Goal: Participate in discussion

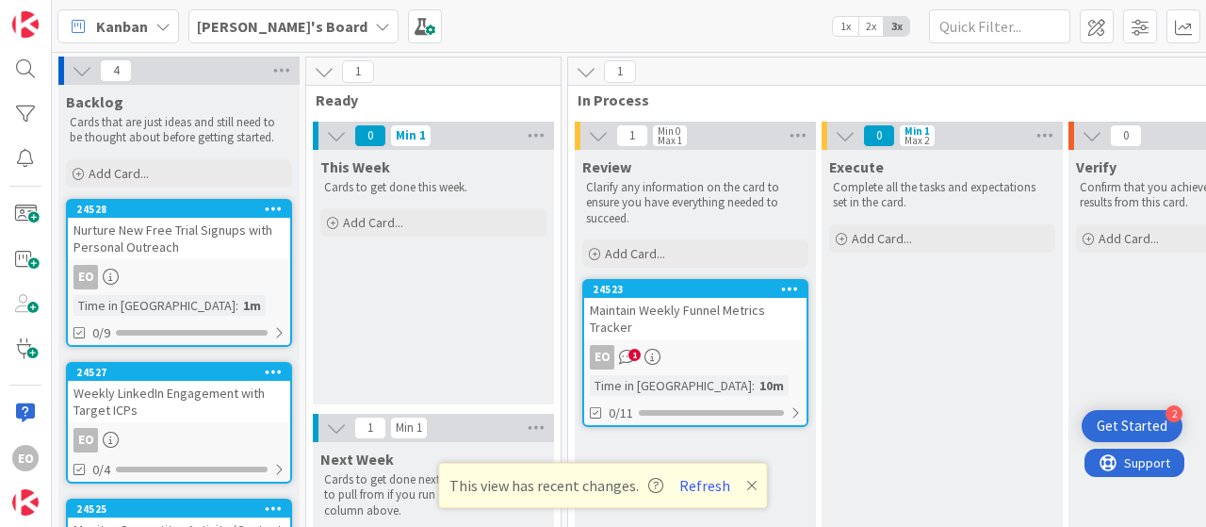
click at [698, 346] on div "EO 1" at bounding box center [695, 357] width 222 height 24
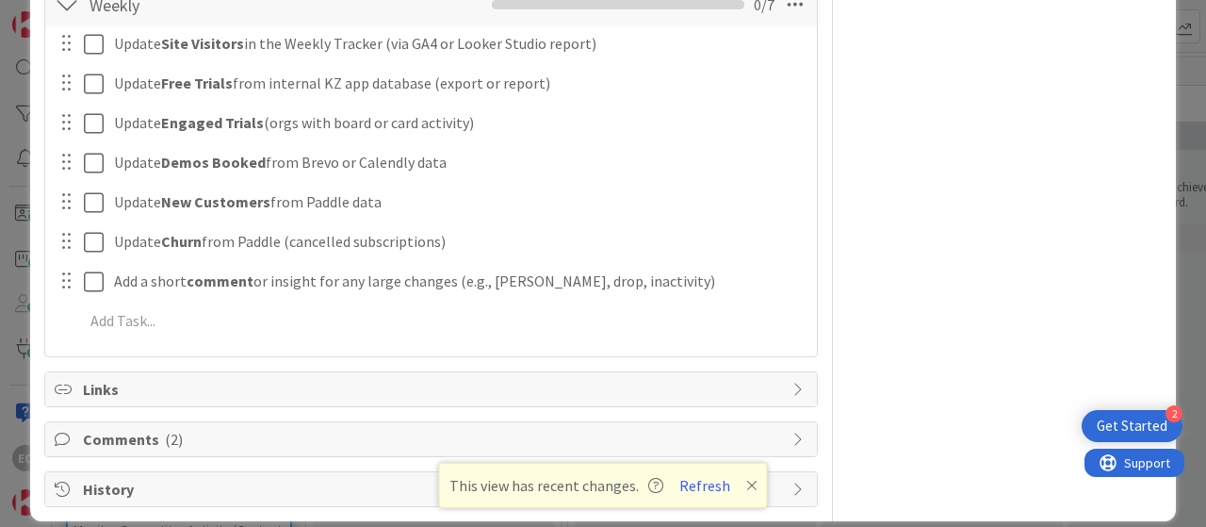
scroll to position [756, 0]
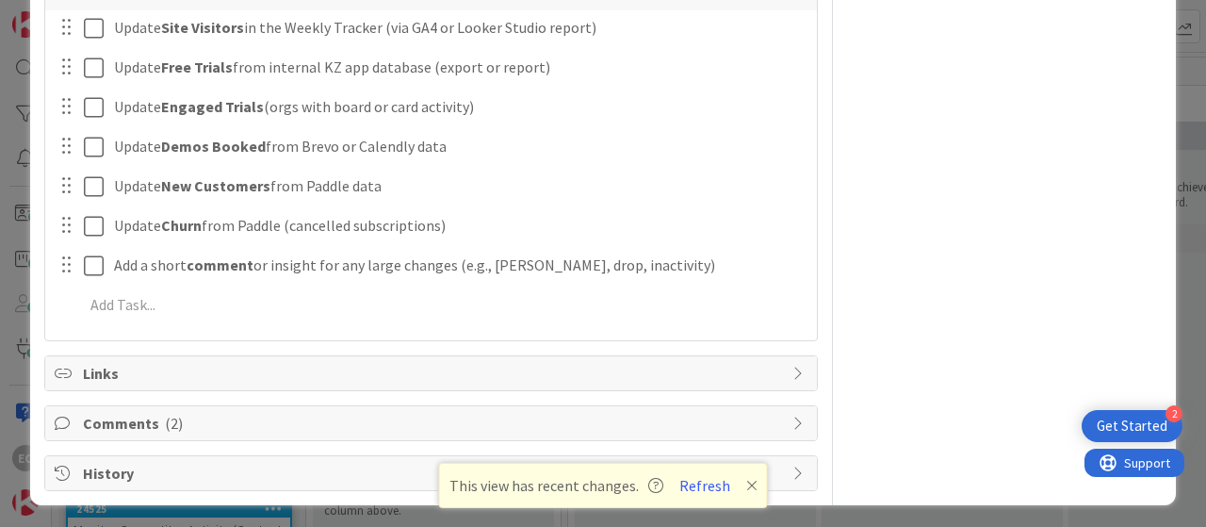
click at [344, 421] on span "Comments ( 2 )" at bounding box center [433, 423] width 700 height 23
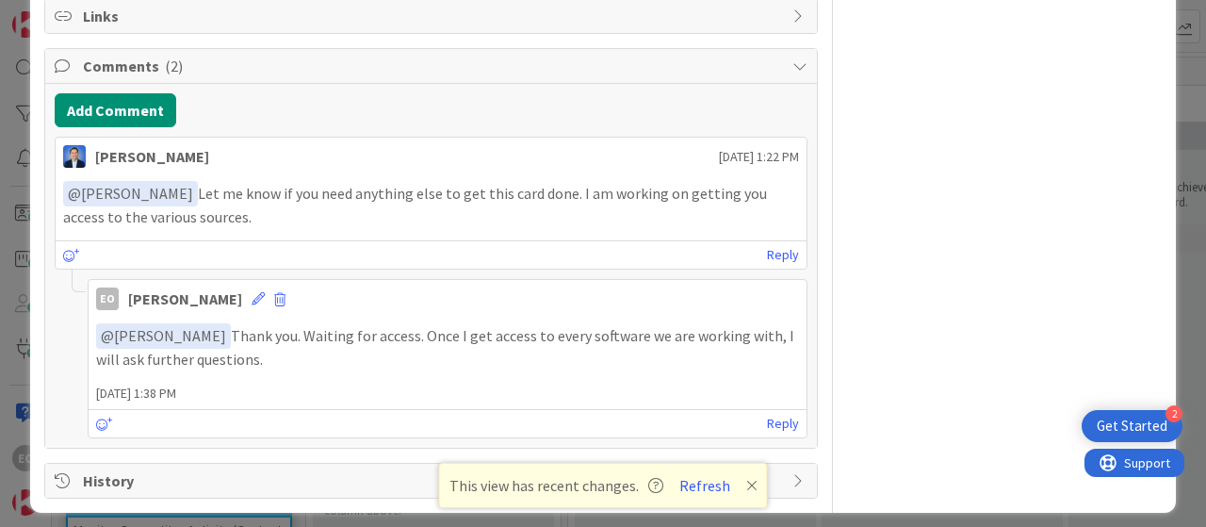
scroll to position [1117, 0]
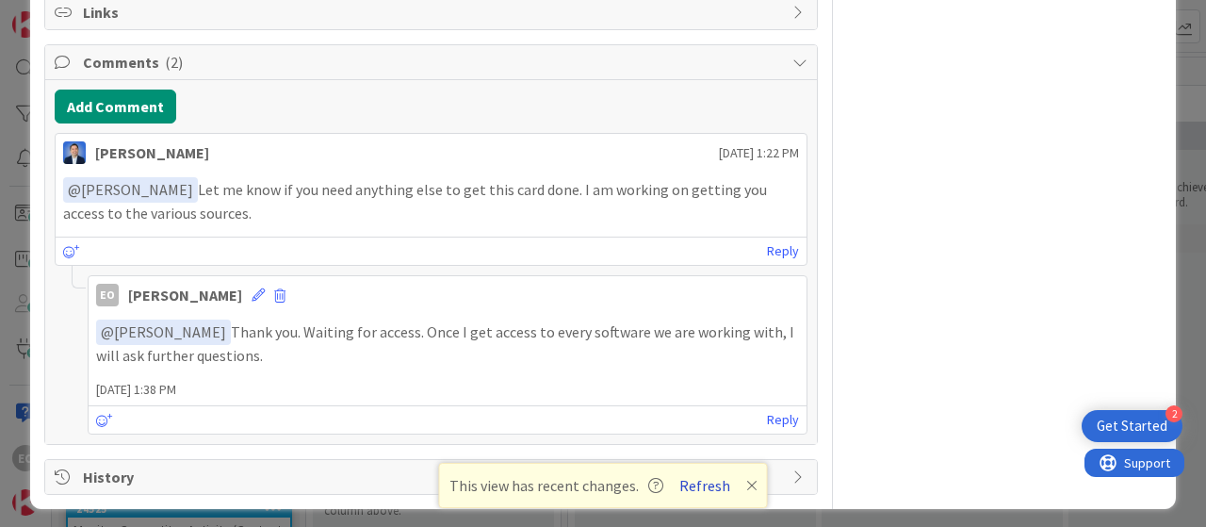
click at [697, 474] on button "Refresh" at bounding box center [705, 485] width 64 height 24
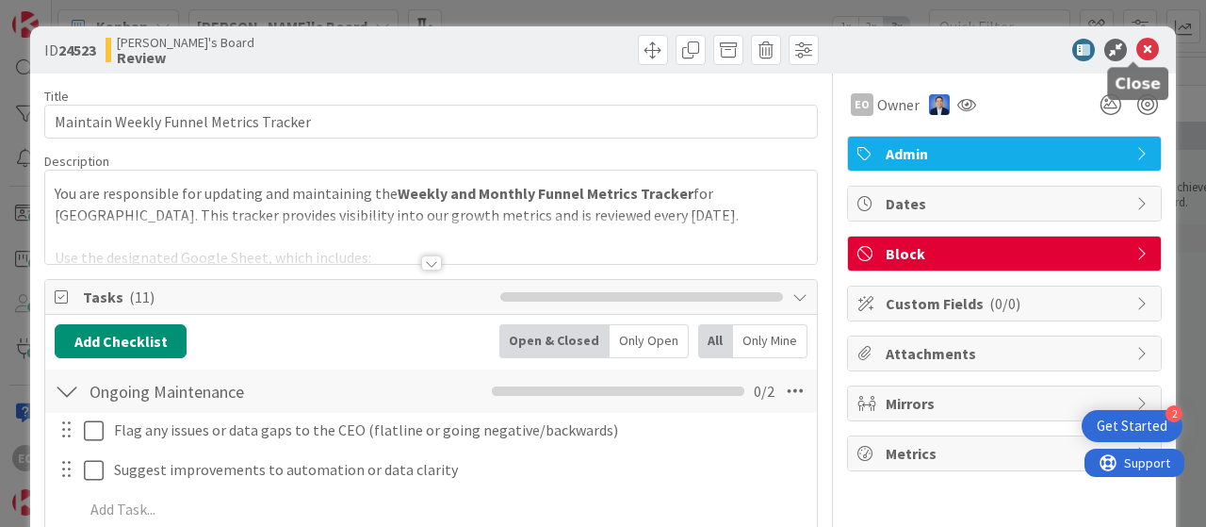
click at [1136, 44] on icon at bounding box center [1147, 50] width 23 height 23
